Goal: Task Accomplishment & Management: Manage account settings

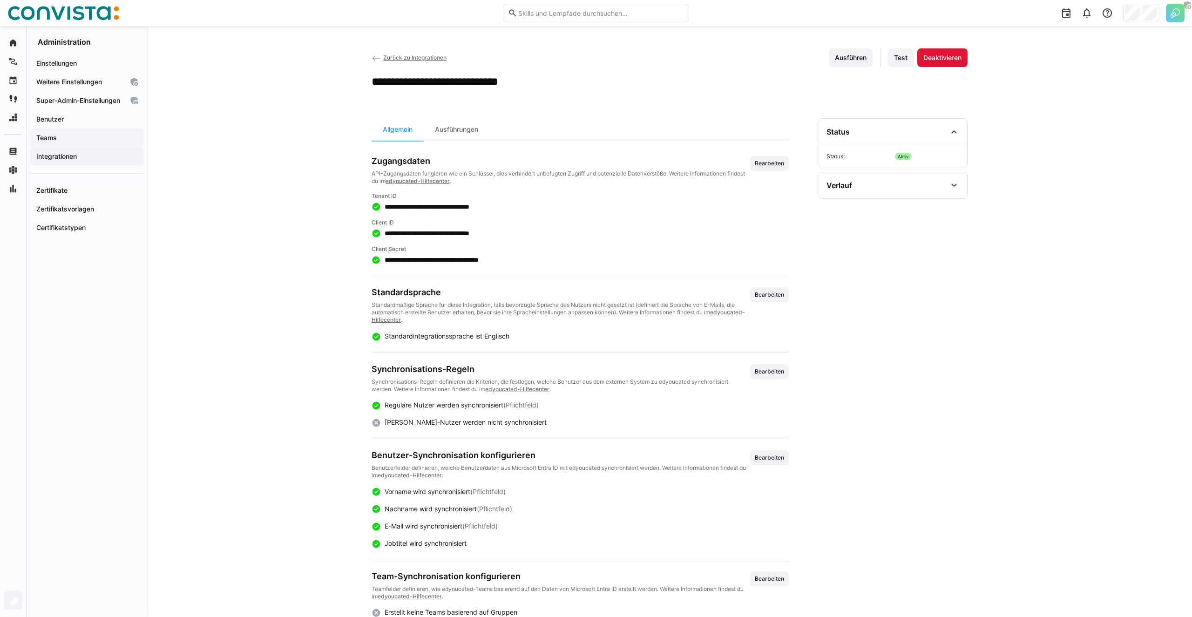
scroll to position [40, 0]
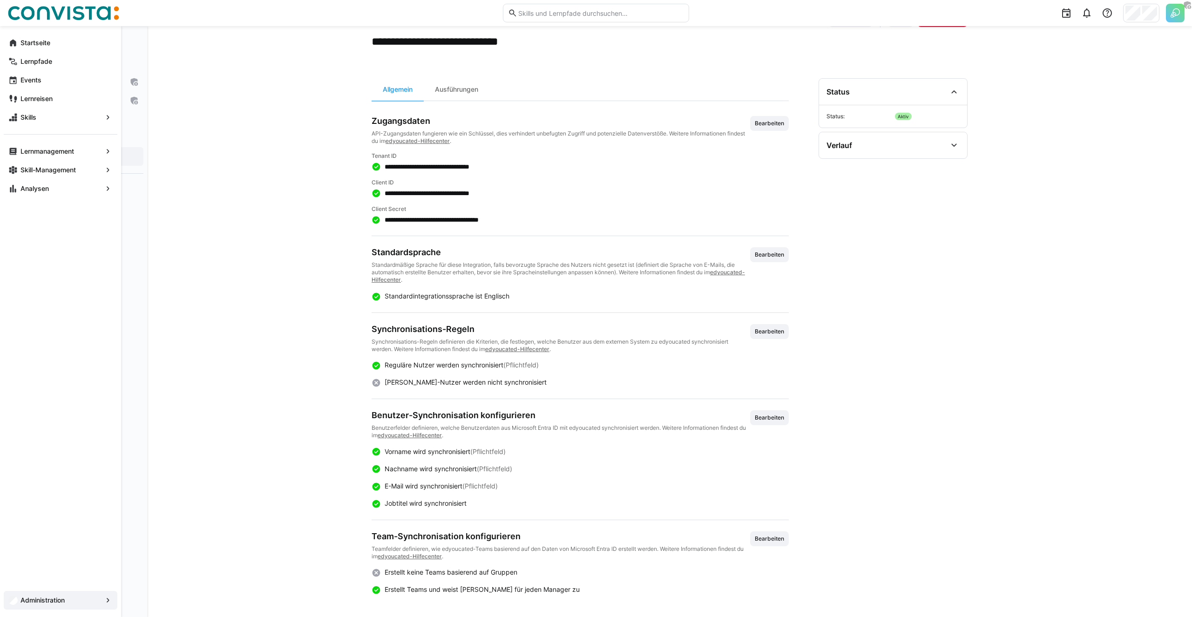
click at [0, 0] on app-navigation-label "Administration" at bounding box center [0, 0] width 0 height 0
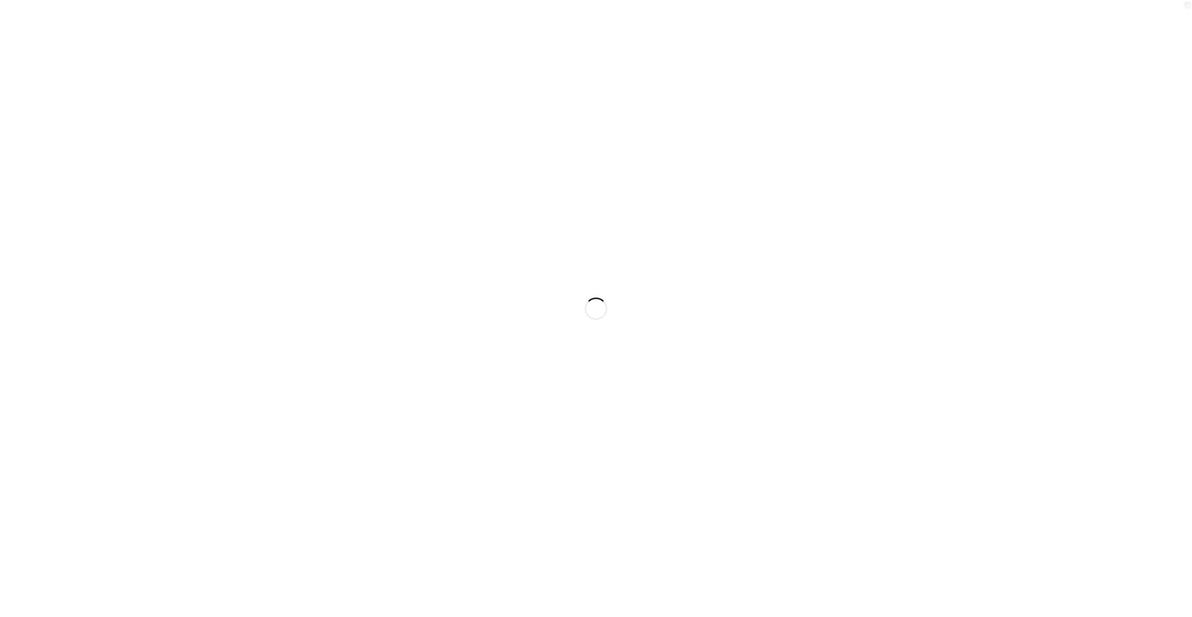
click at [190, 149] on div at bounding box center [596, 308] width 1192 height 617
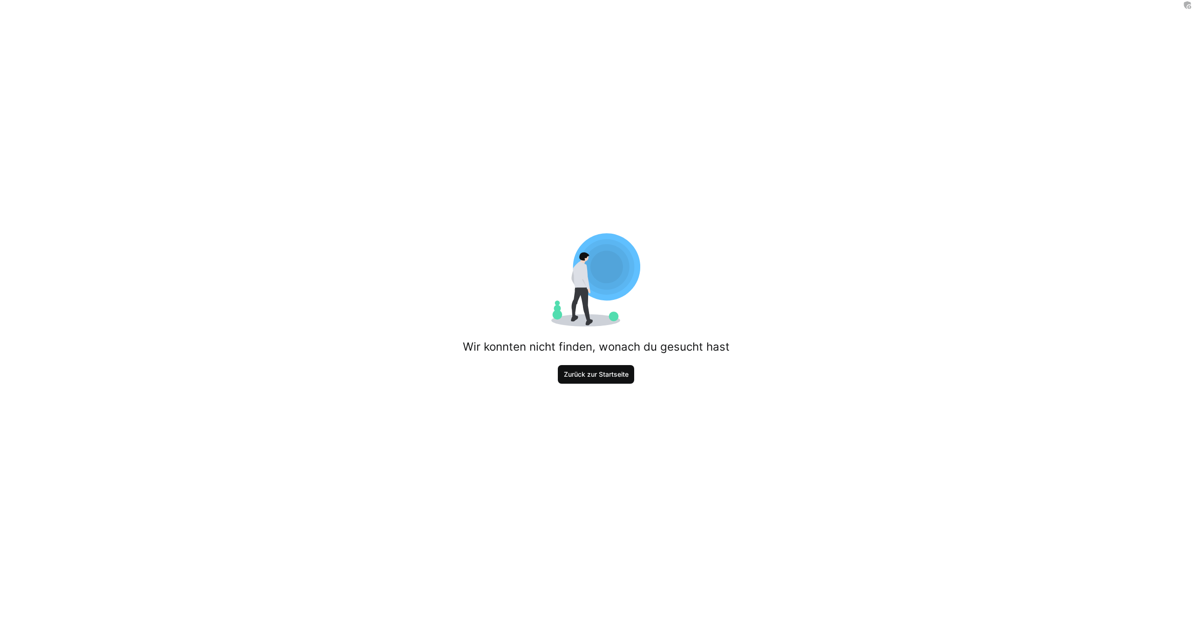
click at [580, 375] on span "Zurück zur Startseite" at bounding box center [595, 374] width 67 height 9
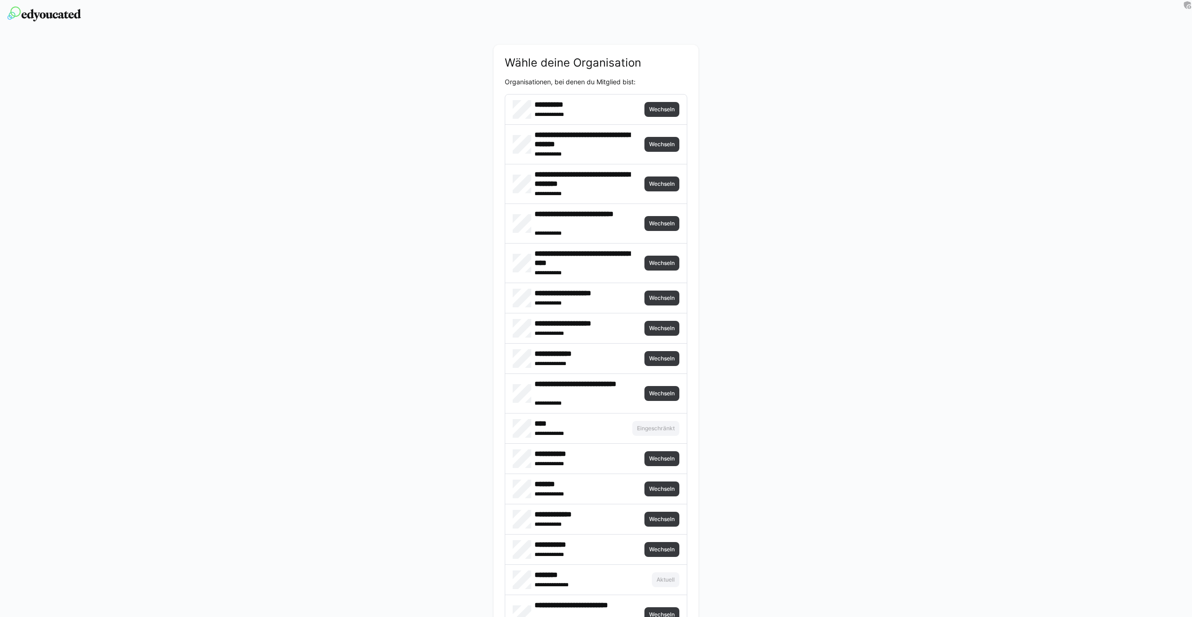
scroll to position [877, 0]
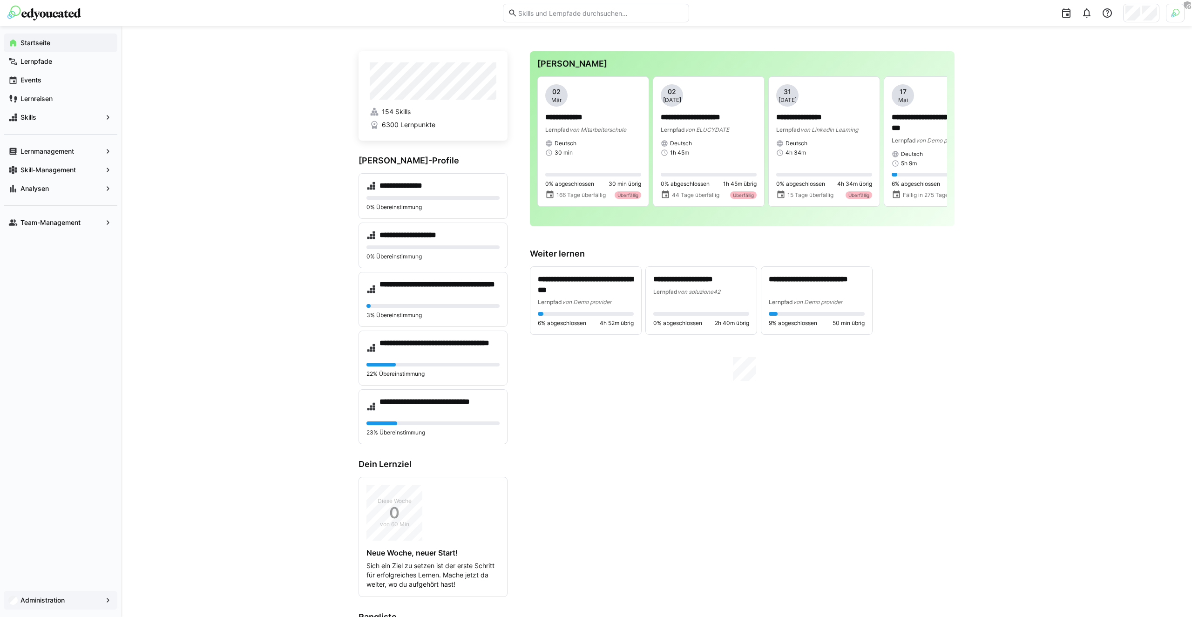
click at [59, 592] on div "Administration" at bounding box center [61, 600] width 114 height 19
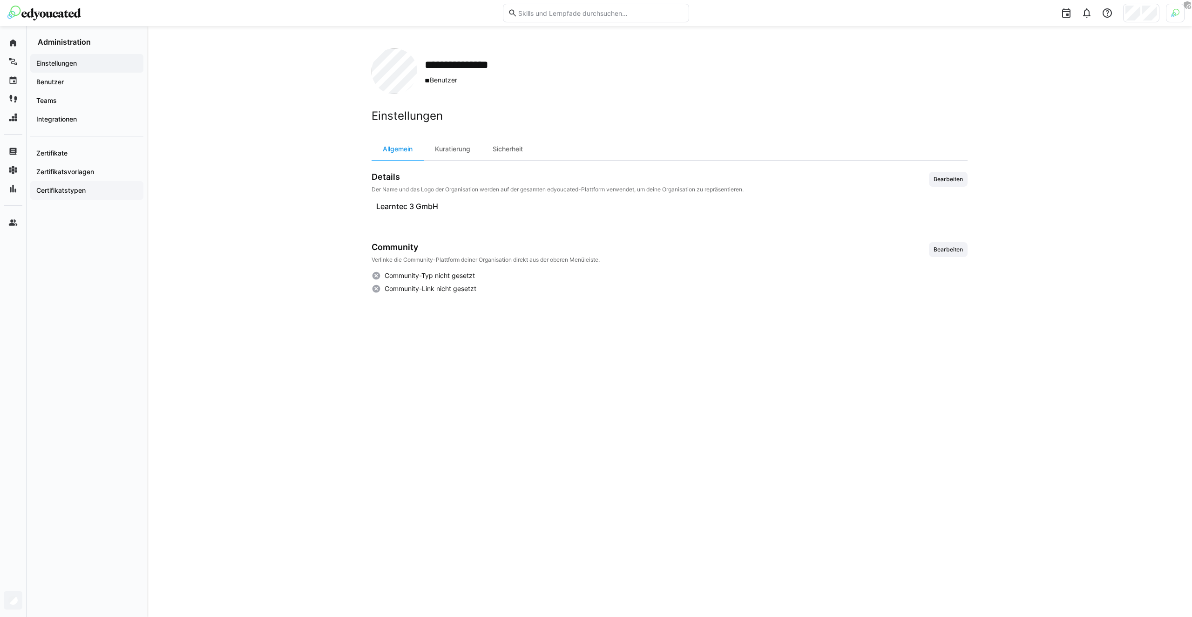
click at [0, 0] on app-navigation-label "Certifikatstypen" at bounding box center [0, 0] width 0 height 0
click at [207, 89] on div "**********" at bounding box center [669, 321] width 1045 height 591
click at [63, 166] on div "Zertifikatsvorlagen" at bounding box center [86, 171] width 113 height 19
click at [94, 183] on div "Certifikatstypen" at bounding box center [86, 190] width 113 height 19
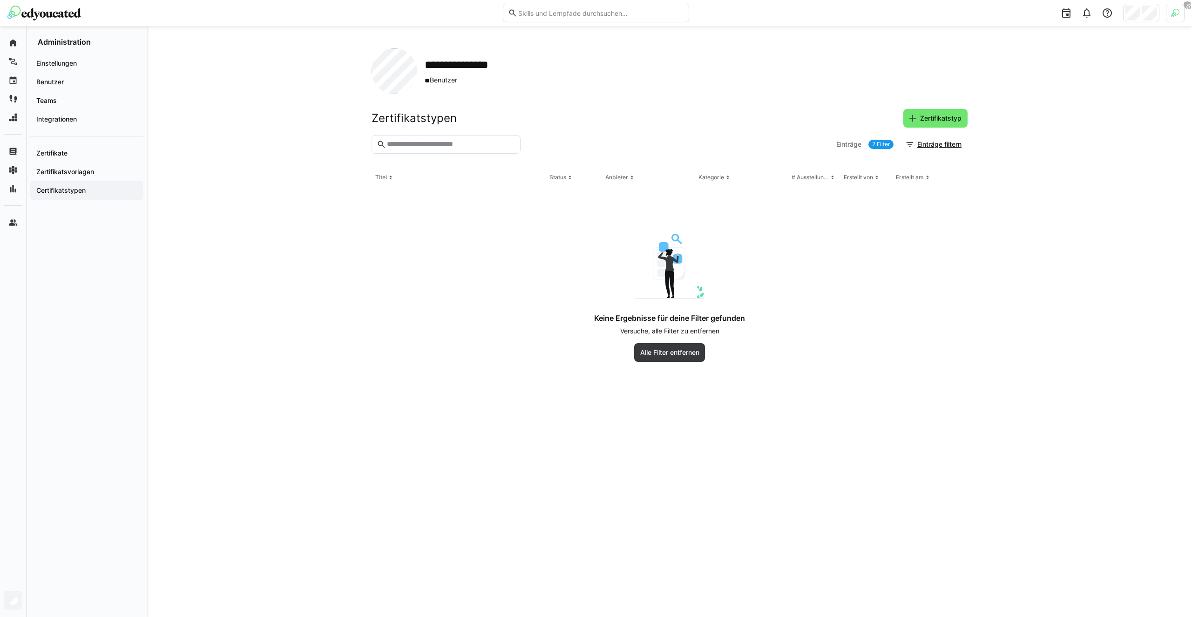
click at [205, 169] on div "**********" at bounding box center [669, 321] width 1045 height 591
click at [533, 127] on div "Zertifikatstypen Zertifikatstyp" at bounding box center [669, 118] width 596 height 19
click at [457, 118] on div "Zertifikatstypen Zertifikatstyp" at bounding box center [669, 118] width 596 height 19
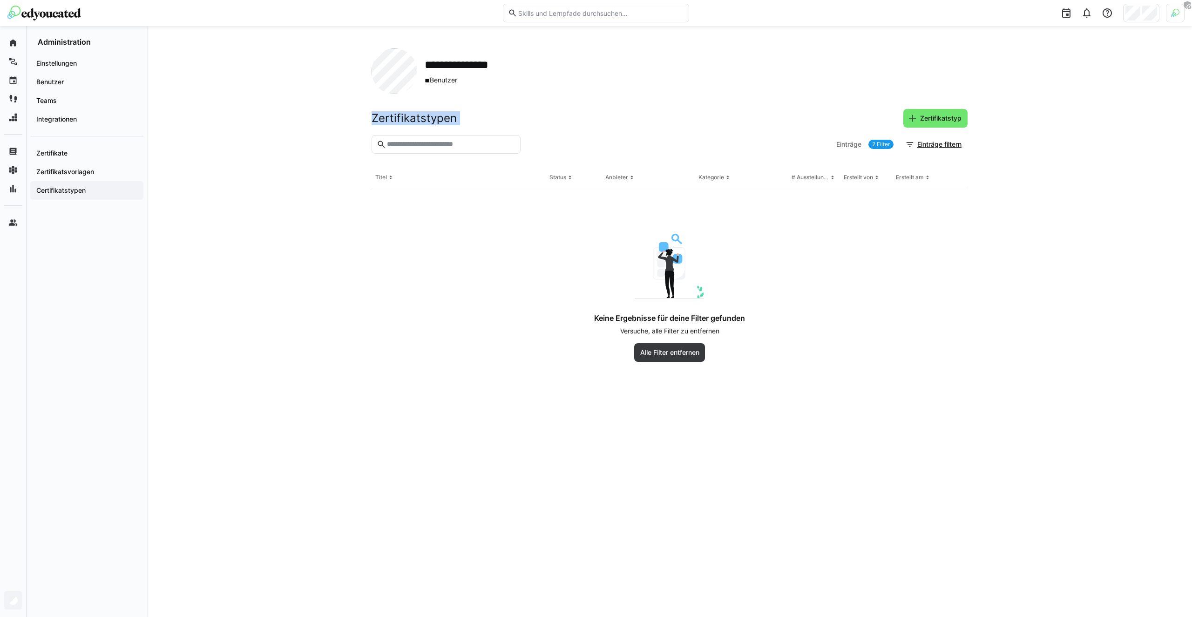
click at [428, 116] on h2 "Zertifikatstypen" at bounding box center [413, 118] width 85 height 14
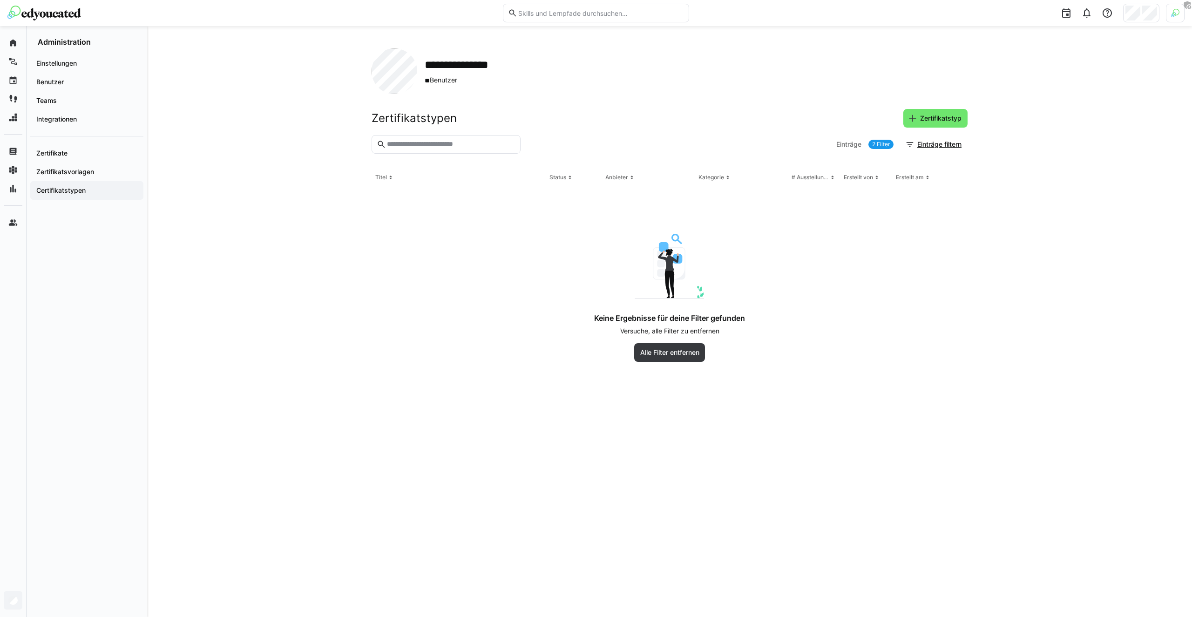
click at [882, 144] on link "2 Filter" at bounding box center [880, 144] width 25 height 9
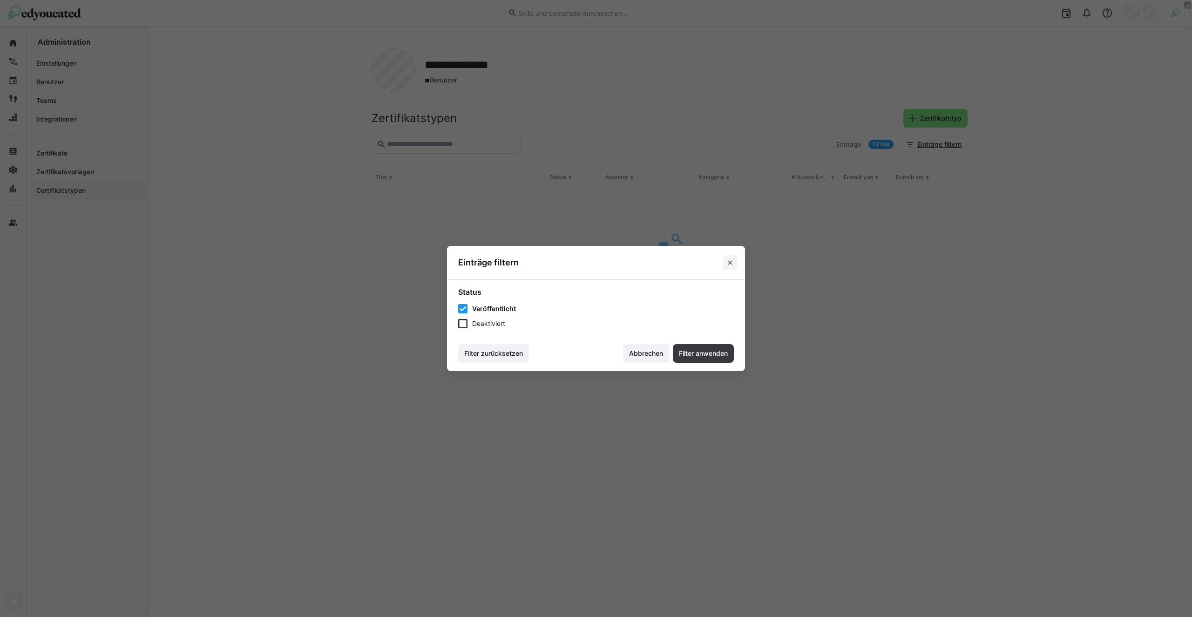
click at [727, 265] on eds-icon at bounding box center [729, 262] width 7 height 7
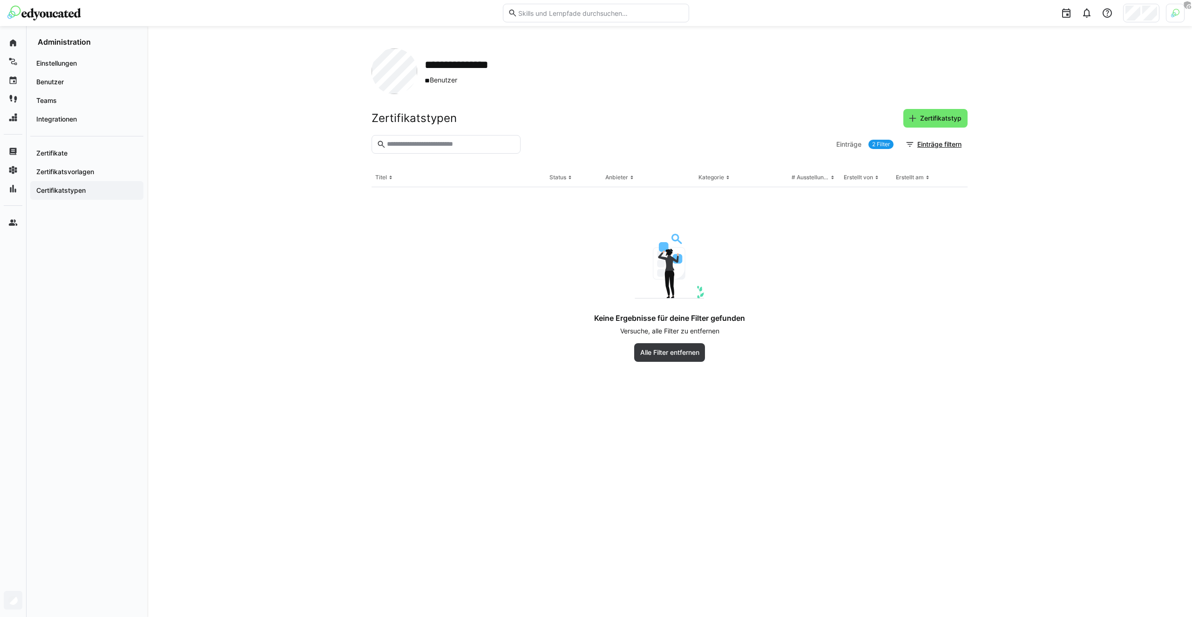
click at [790, 80] on div "**********" at bounding box center [669, 71] width 596 height 46
click at [875, 146] on link "2 Filter" at bounding box center [880, 144] width 25 height 9
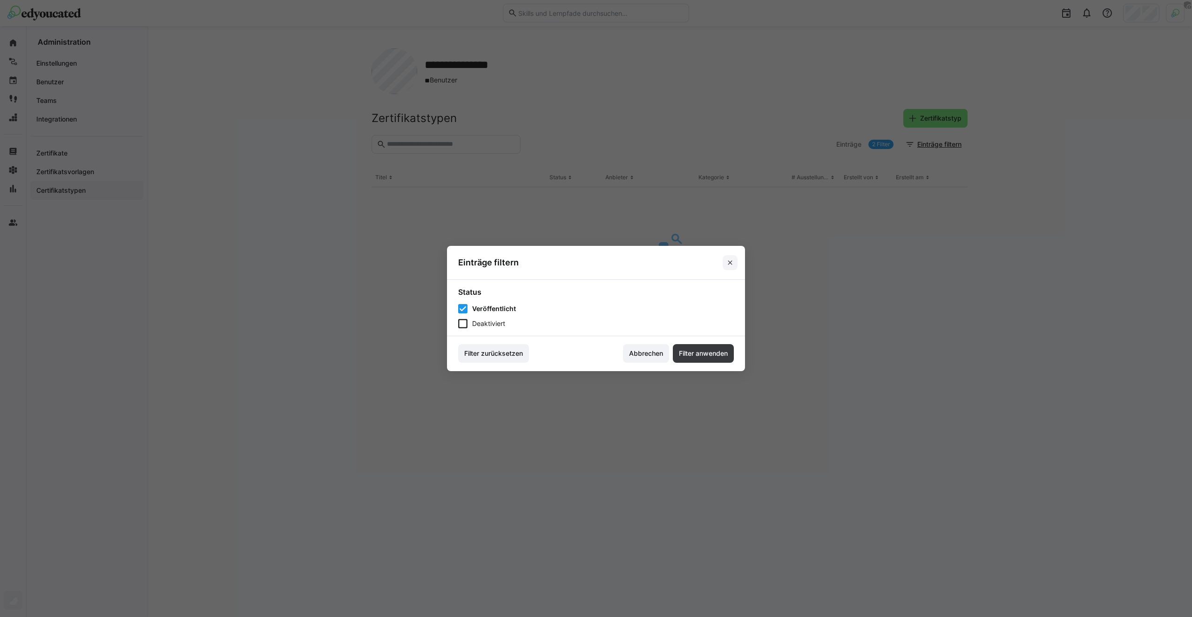
click at [731, 257] on span at bounding box center [729, 262] width 15 height 15
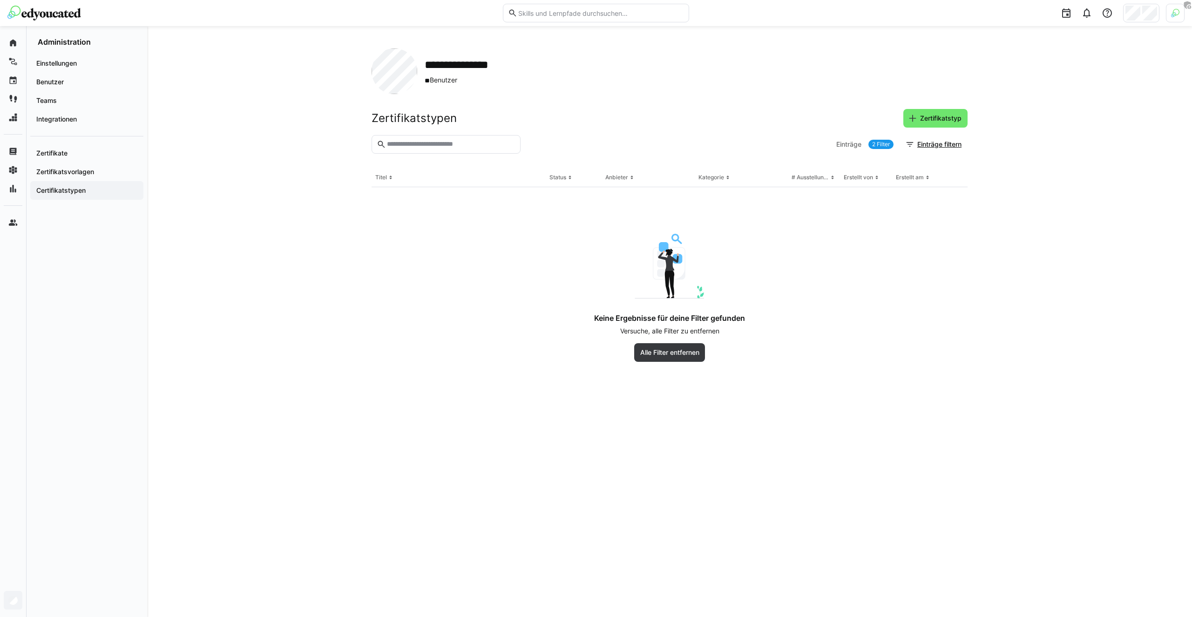
click at [801, 82] on div "**********" at bounding box center [669, 71] width 596 height 46
click at [934, 120] on span "Zertifikatstyp" at bounding box center [940, 118] width 44 height 9
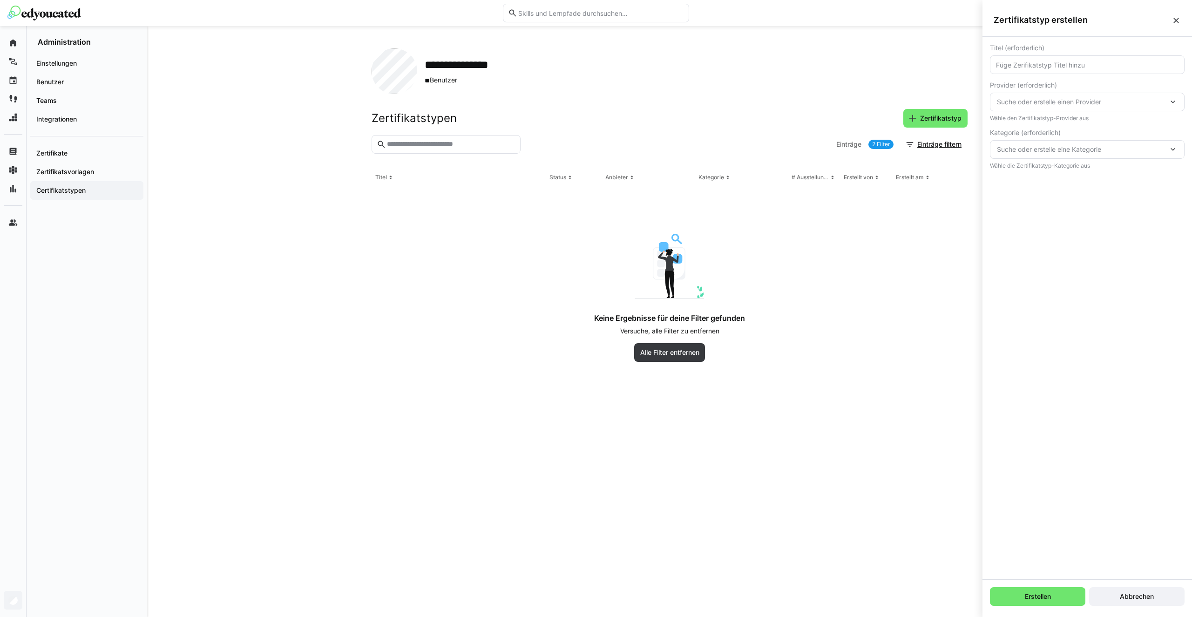
click at [1041, 69] on eds-input at bounding box center [1087, 64] width 195 height 19
click at [1042, 67] on input "text" at bounding box center [1087, 65] width 184 height 8
type input "Test"
click at [1041, 101] on span "Suche oder erstelle einen Provider" at bounding box center [1082, 101] width 171 height 9
click at [1026, 122] on span "Neuer Provider" at bounding box center [1029, 126] width 46 height 9
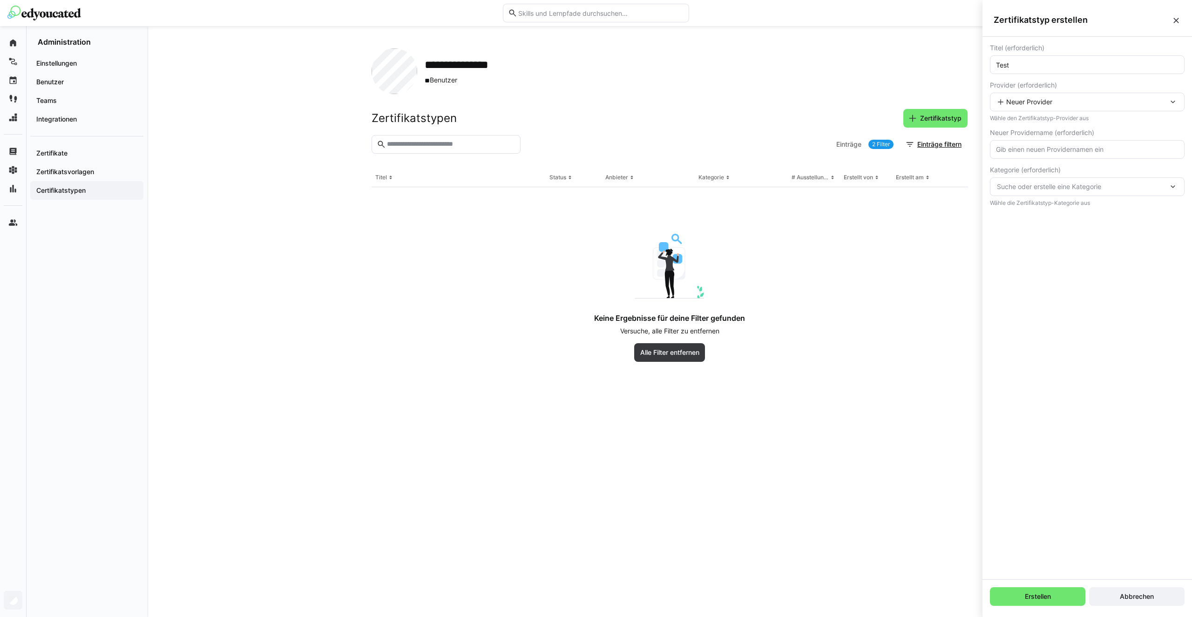
click at [1025, 153] on input "text" at bounding box center [1087, 149] width 184 height 8
type input "SAP"
click at [1025, 185] on span "Suche oder erstelle eine Kategorie" at bounding box center [1082, 186] width 171 height 9
click at [1025, 215] on span "Neue Kategorie" at bounding box center [1029, 211] width 47 height 9
click at [1017, 234] on input "text" at bounding box center [1087, 234] width 184 height 8
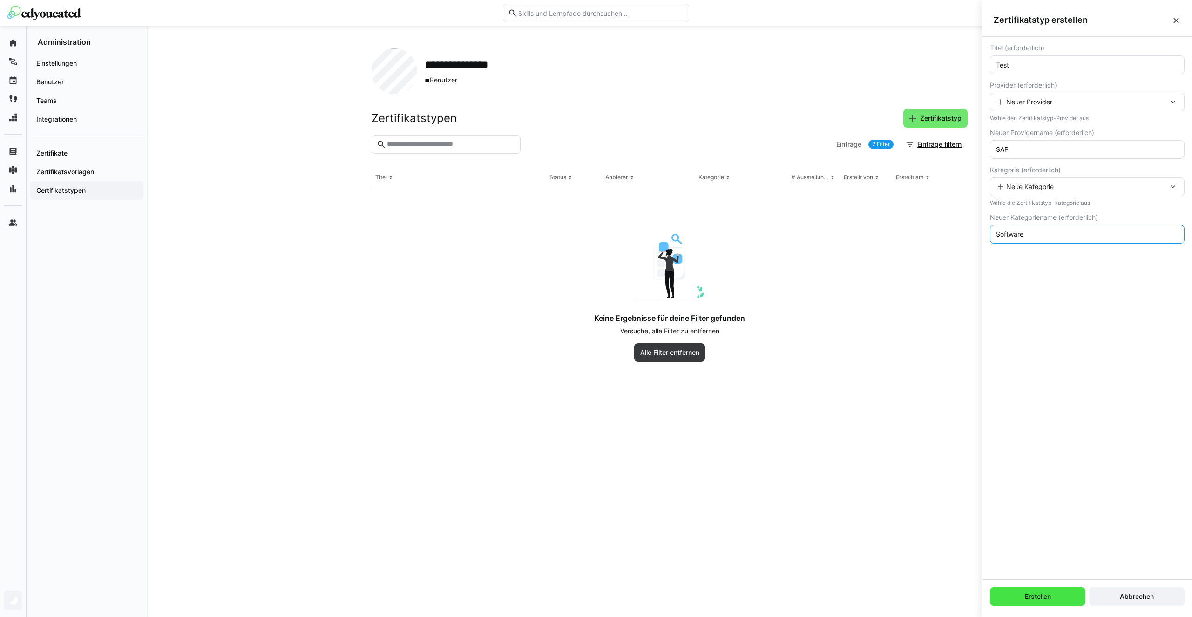
type input "Software"
click at [1050, 593] on span "Erstellen" at bounding box center [1037, 596] width 29 height 9
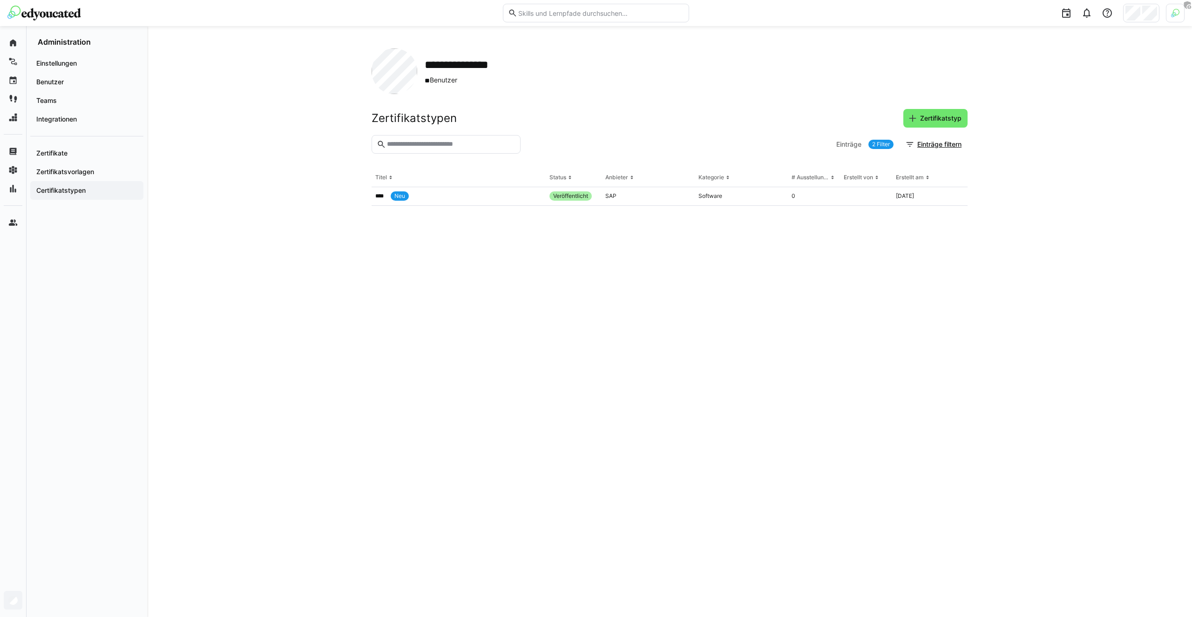
click at [722, 115] on div "Zertifikatstypen Zertifikatstyp" at bounding box center [669, 118] width 596 height 19
click at [955, 194] on eds-icon at bounding box center [955, 195] width 7 height 7
click at [927, 216] on div "Bearbeiten" at bounding box center [928, 215] width 57 height 7
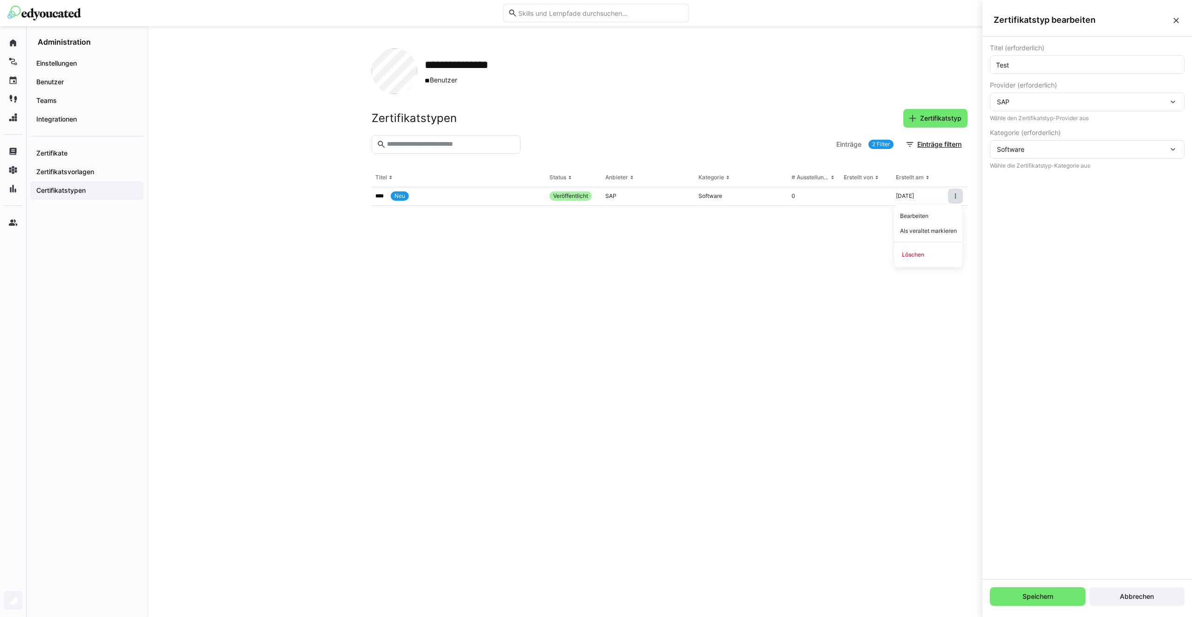
click at [1019, 193] on div "Titel (erforderlich) Test Provider (erforderlich) SAP Wähle den Zertifikatstyp-…" at bounding box center [1086, 308] width 209 height 542
click at [1108, 105] on div "SAP" at bounding box center [1082, 102] width 171 height 8
click at [1105, 107] on div "SAP Neuer Provider" at bounding box center [1087, 102] width 195 height 19
click at [1105, 107] on div "SAP" at bounding box center [1087, 102] width 195 height 19
click at [1176, 18] on eds-icon at bounding box center [1175, 20] width 9 height 9
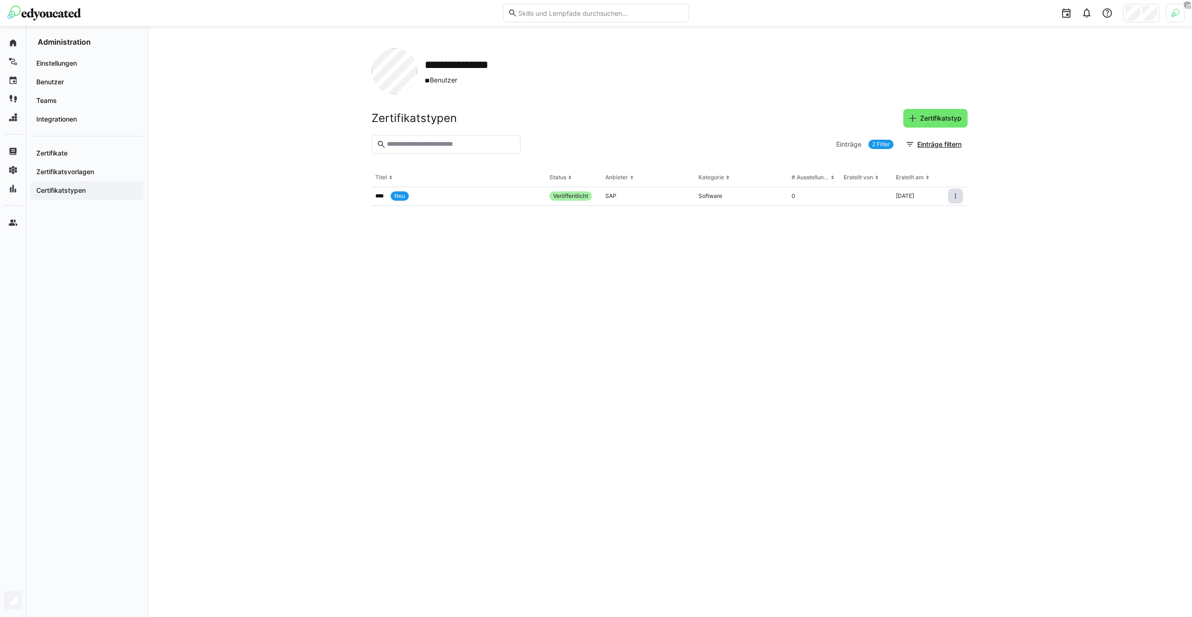
click at [907, 59] on div "**********" at bounding box center [669, 71] width 596 height 46
click at [953, 198] on eds-icon at bounding box center [955, 195] width 7 height 7
click at [776, 119] on div "Zertifikatstypen Zertifikatstyp" at bounding box center [669, 118] width 596 height 19
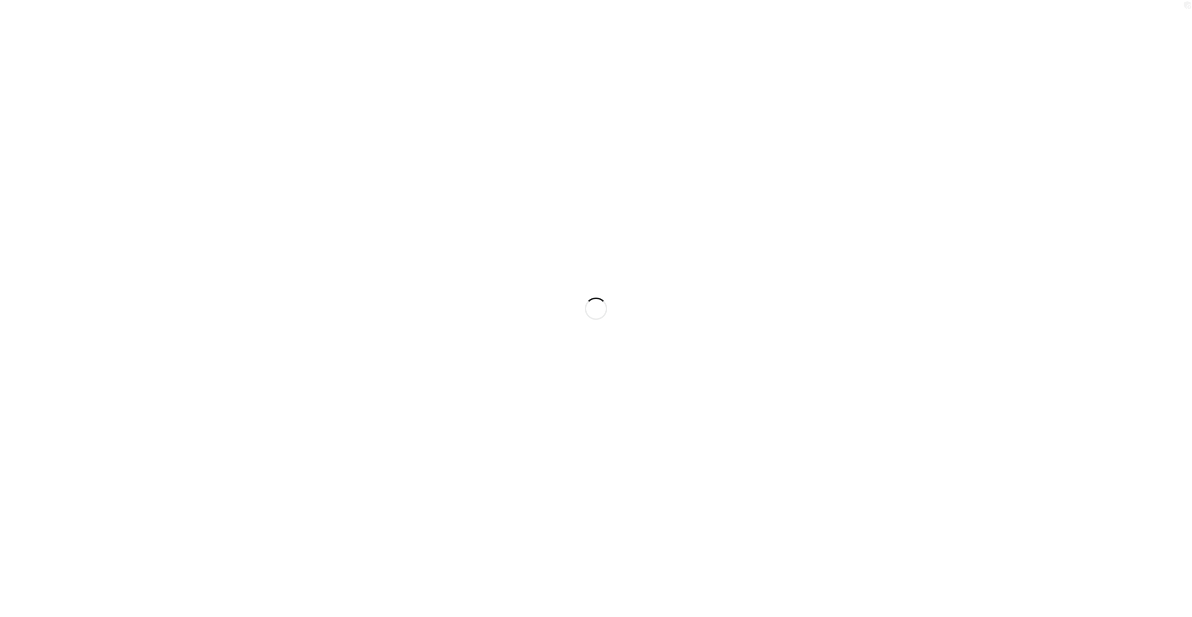
click at [776, 120] on div at bounding box center [596, 308] width 1192 height 617
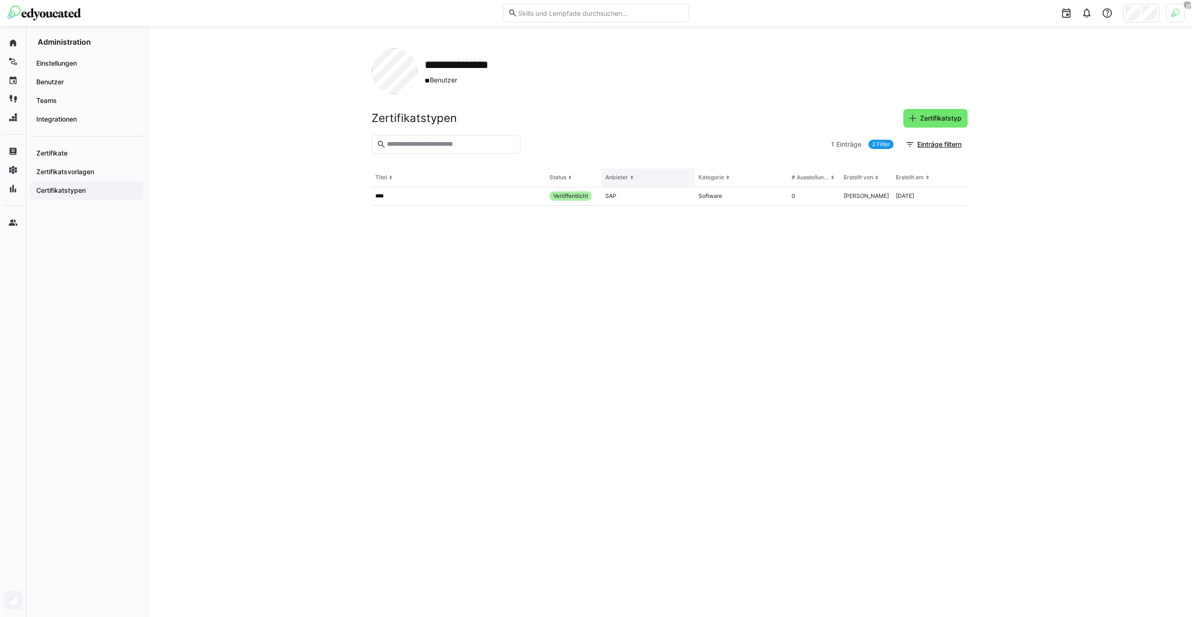
click at [633, 182] on th "Anbieter" at bounding box center [647, 178] width 93 height 19
click at [632, 180] on eds-icon at bounding box center [631, 177] width 7 height 7
click at [665, 135] on div at bounding box center [675, 144] width 303 height 19
click at [645, 139] on div at bounding box center [675, 144] width 303 height 19
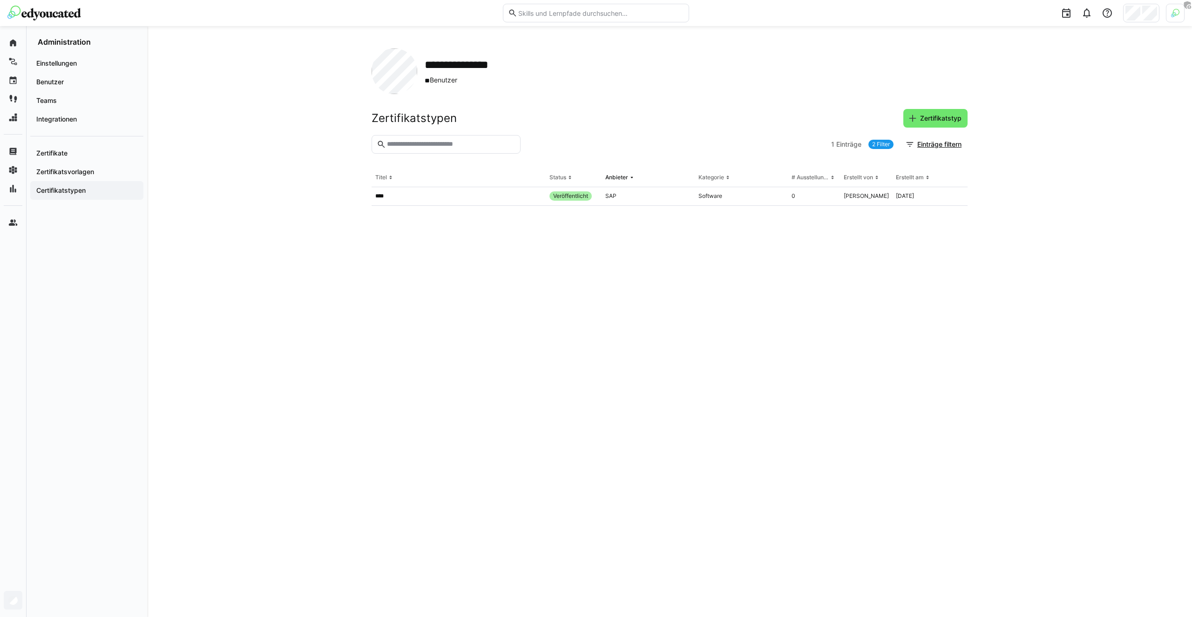
click at [645, 139] on div at bounding box center [675, 144] width 303 height 19
click at [757, 144] on div at bounding box center [675, 144] width 303 height 19
click at [201, 231] on div "**********" at bounding box center [669, 321] width 1045 height 591
click at [201, 207] on div "**********" at bounding box center [669, 321] width 1045 height 591
